Goal: Use online tool/utility: Utilize a website feature to perform a specific function

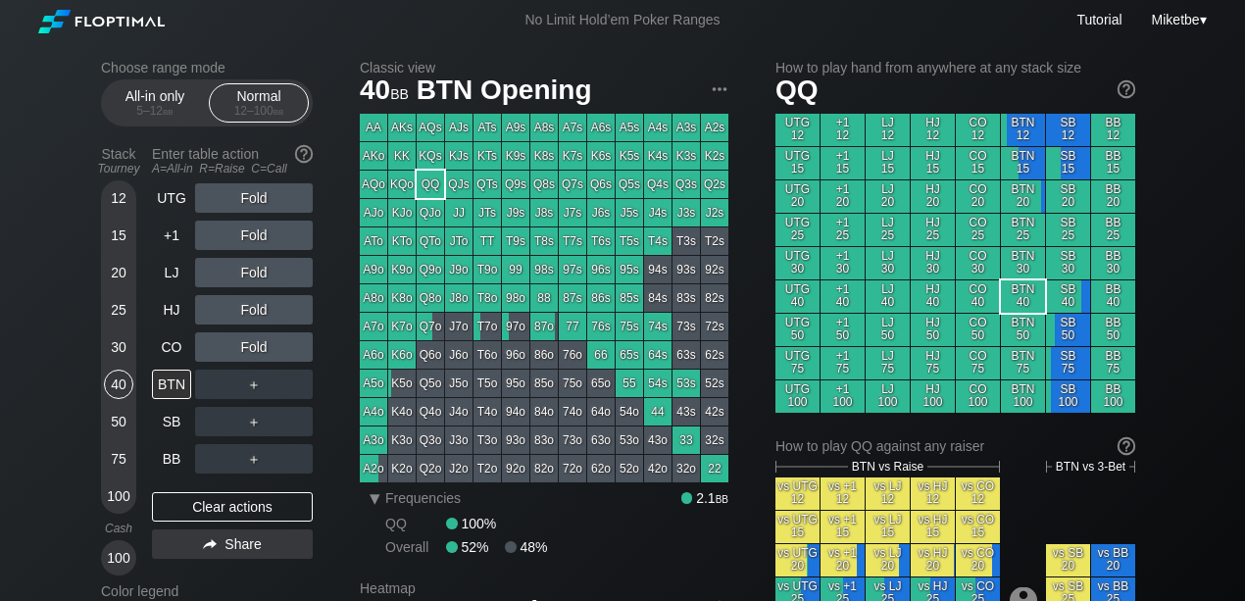
click at [1173, 31] on div "Tutorial Miketbe ▾" at bounding box center [978, 22] width 457 height 21
click at [1168, 24] on span "Miketbe" at bounding box center [1176, 20] width 48 height 16
click at [1145, 43] on div "My account" at bounding box center [1155, 43] width 102 height 27
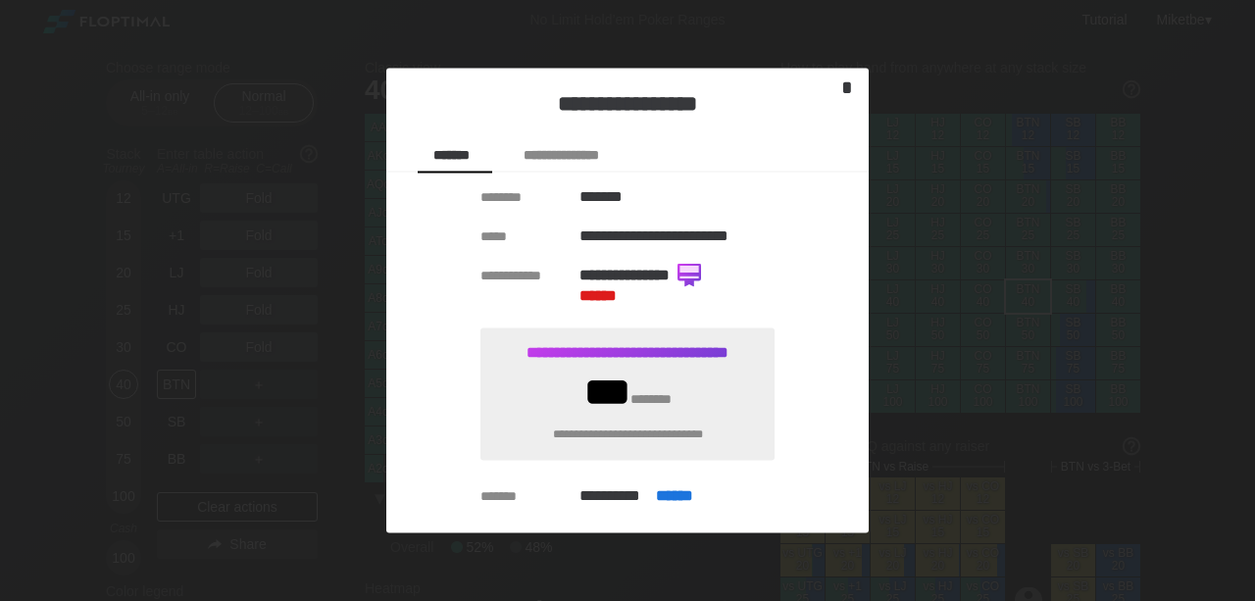
click at [845, 84] on div "*" at bounding box center [847, 87] width 27 height 23
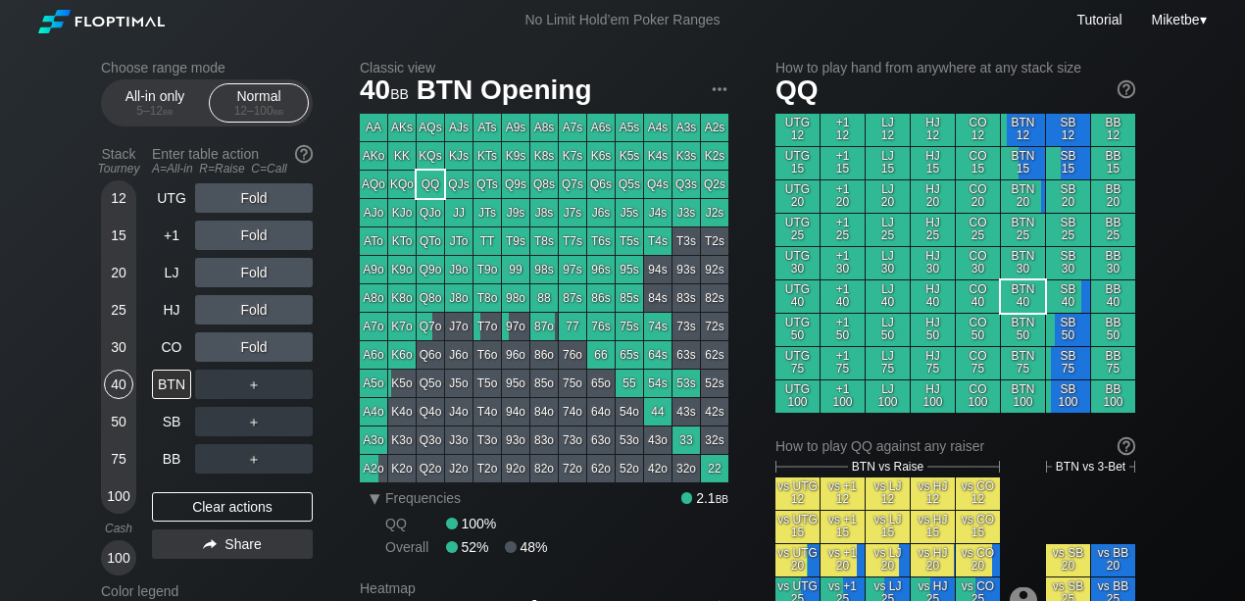
click at [108, 427] on div "50" at bounding box center [118, 421] width 29 height 29
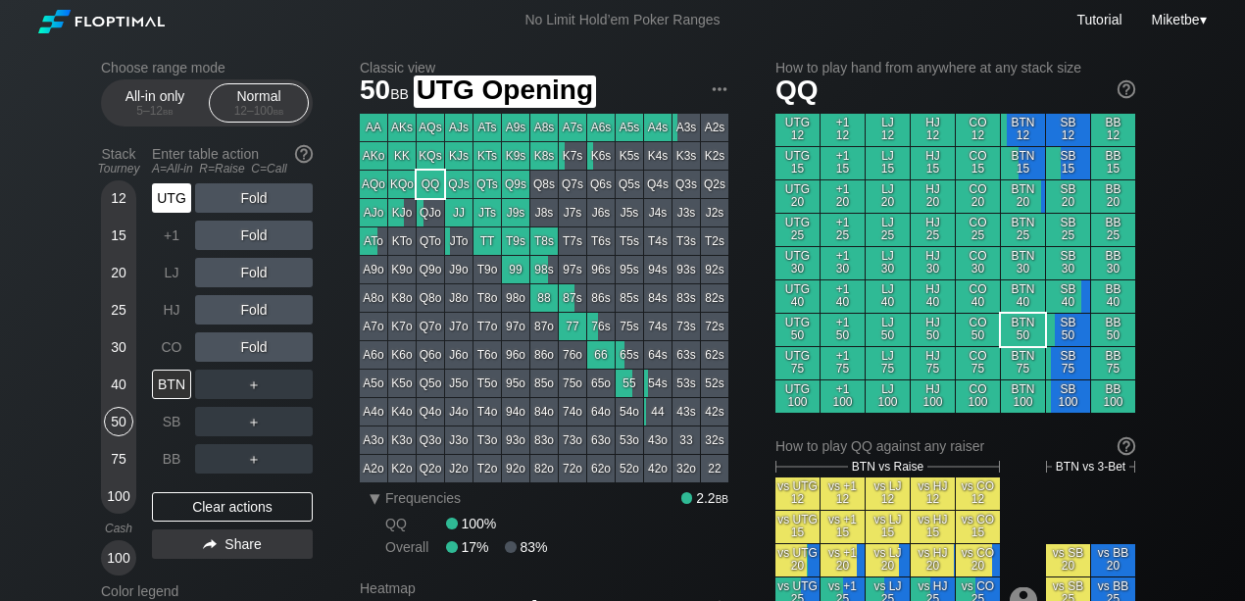
click at [184, 202] on div "UTG" at bounding box center [171, 197] width 39 height 29
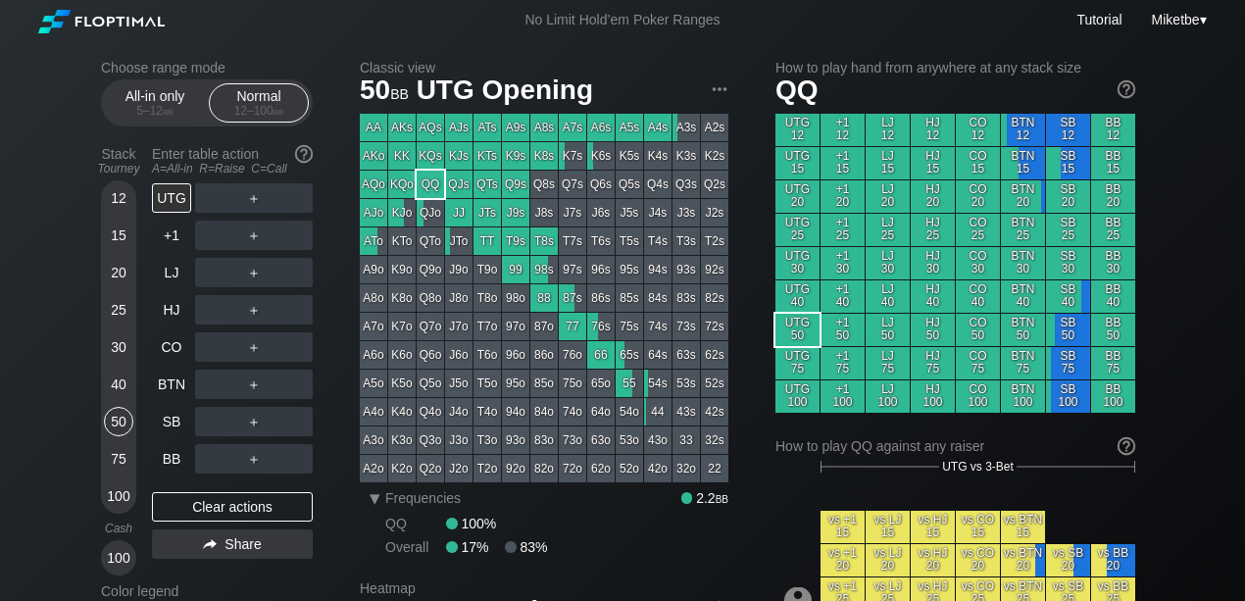
click at [124, 418] on div "50" at bounding box center [118, 421] width 29 height 29
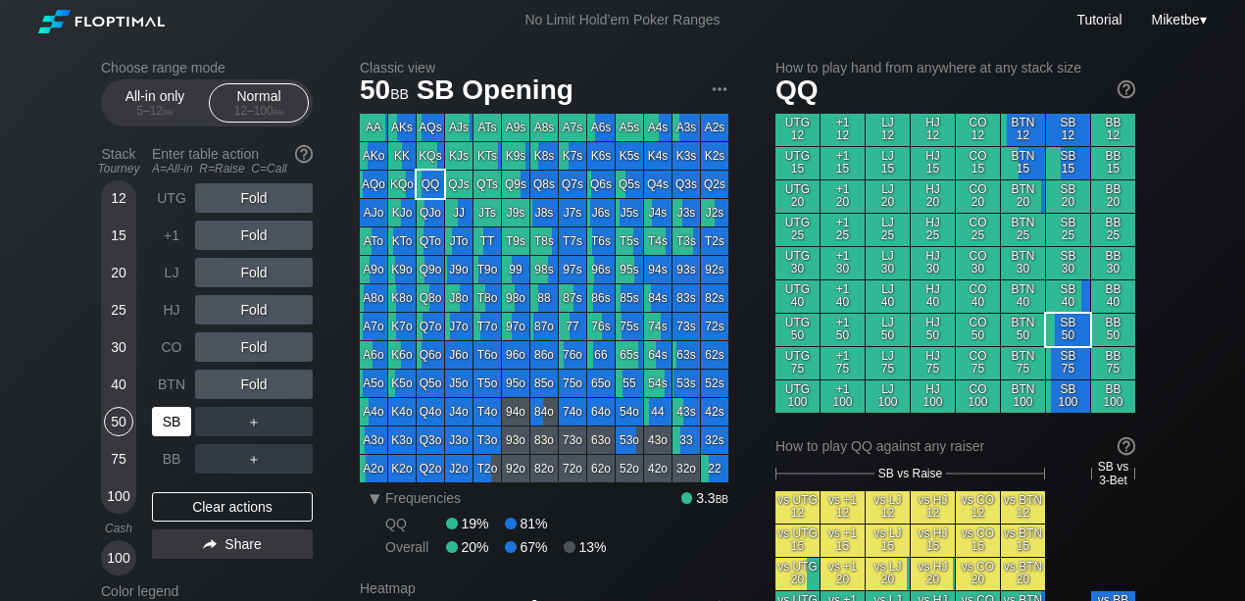
click at [172, 421] on div "SB" at bounding box center [171, 421] width 39 height 29
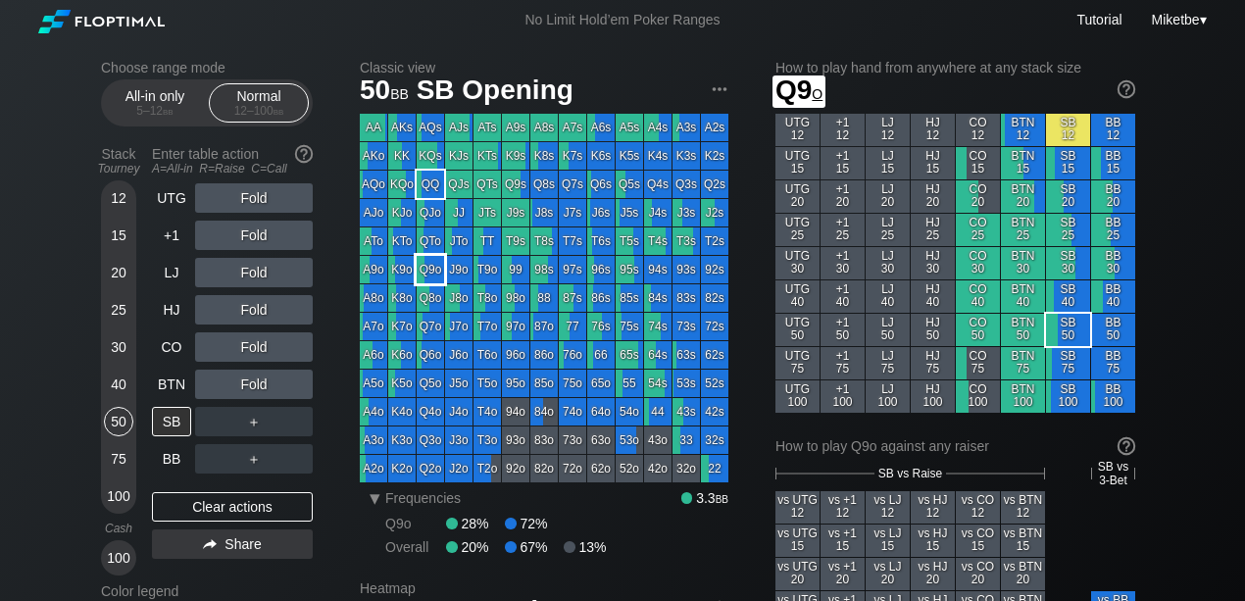
click at [437, 275] on div "Q9o" at bounding box center [430, 269] width 27 height 27
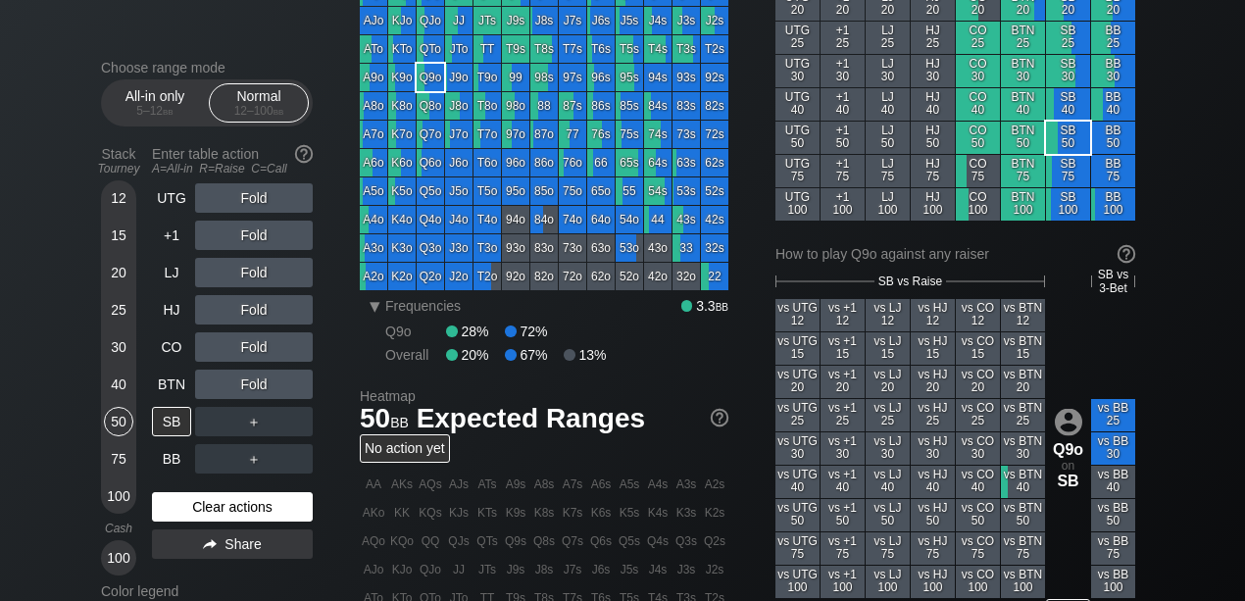
scroll to position [196, 0]
